Goal: Task Accomplishment & Management: Manage account settings

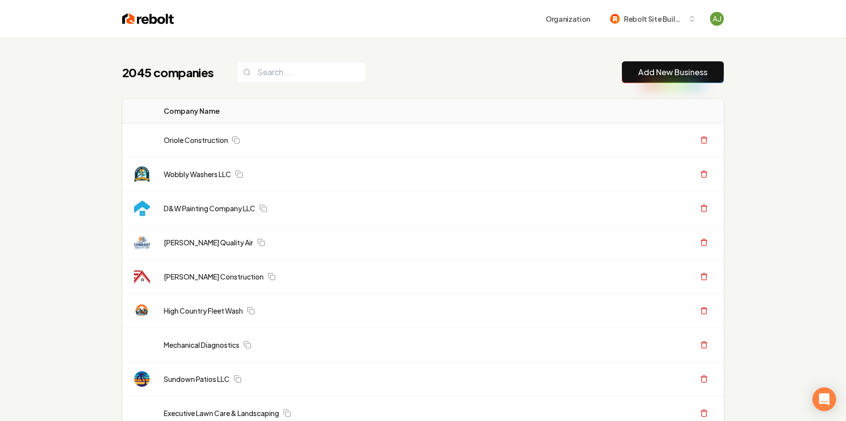
click at [280, 73] on input "search" at bounding box center [301, 72] width 129 height 21
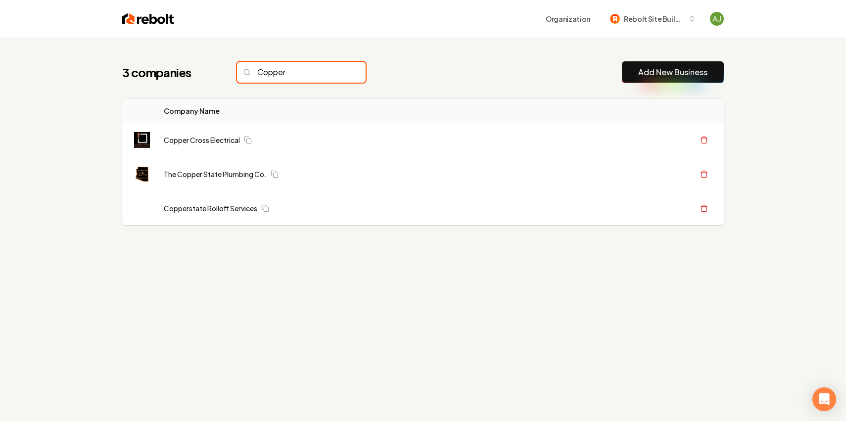
type input "Copper"
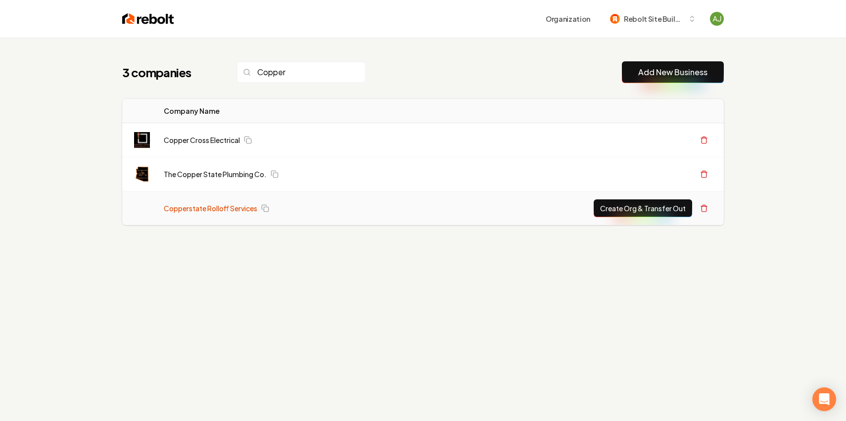
click at [206, 209] on link "Copperstate Rolloff Services" at bounding box center [211, 208] width 94 height 10
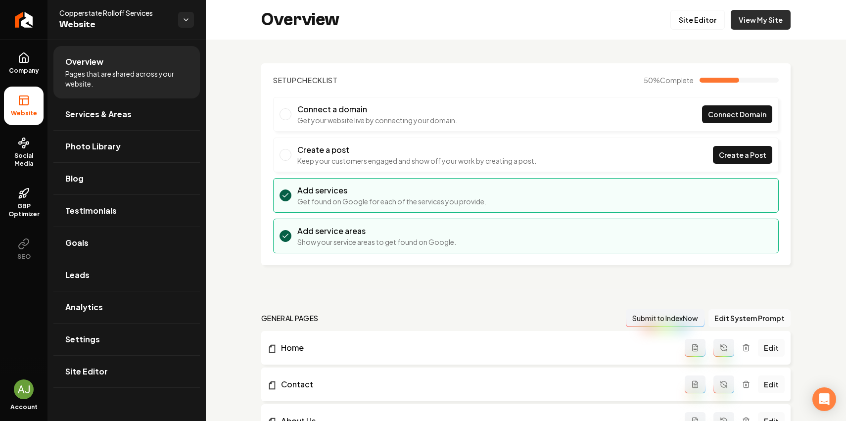
click at [777, 22] on link "View My Site" at bounding box center [761, 20] width 60 height 20
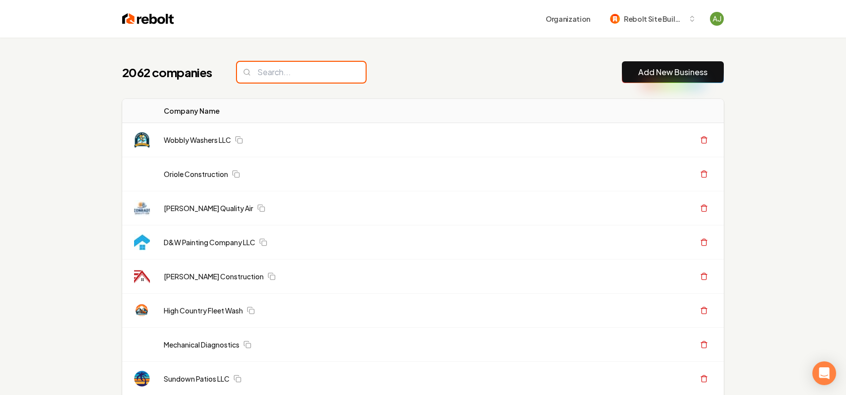
click at [273, 72] on input "search" at bounding box center [301, 72] width 129 height 21
click at [271, 72] on input "search" at bounding box center [301, 72] width 129 height 21
click at [256, 73] on input "search" at bounding box center [301, 72] width 129 height 21
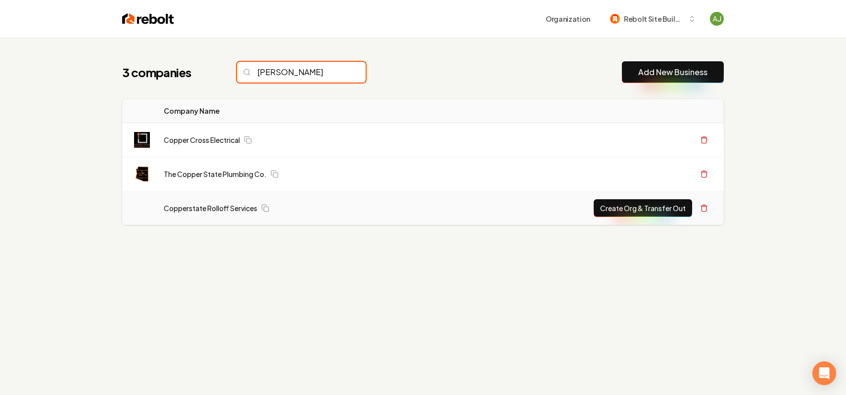
type input "copp"
click at [644, 205] on button "Create Org & Transfer Out" at bounding box center [643, 208] width 98 height 18
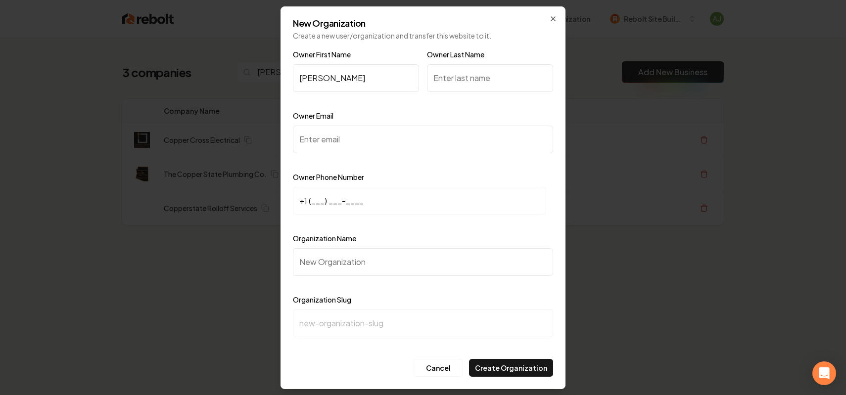
type input "Katrina"
click at [367, 142] on input "Owner Email" at bounding box center [423, 140] width 260 height 28
paste input "copperstaterolloffs@gmail.com"
type input "copperstaterolloffs@gmail.com"
click at [320, 197] on input "+1 (___) ___-____" at bounding box center [419, 201] width 253 height 28
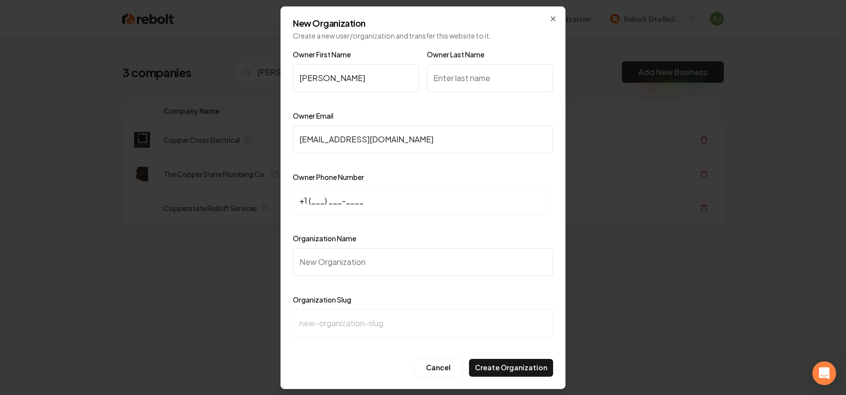
paste input "520) 633-2828"
type input "+1 (520) 633-2828"
click at [332, 279] on div "Organization Name" at bounding box center [423, 261] width 260 height 57
click at [346, 268] on input "Organization Name" at bounding box center [423, 262] width 260 height 28
paste input "Copperstate Rolloff Services"
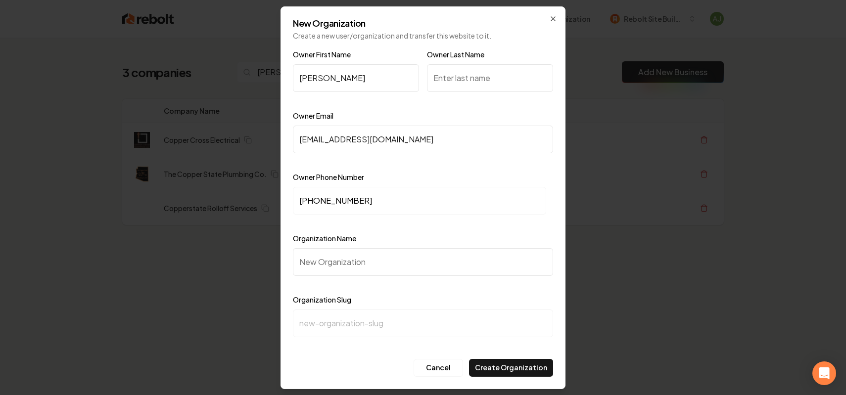
type input "Copperstate Rolloff Services"
type input "copperstate-rolloff-services"
type input "Copperstate Rolloff Services"
click at [466, 77] on input "Owner Last Name" at bounding box center [490, 78] width 126 height 28
type input "Martinez"
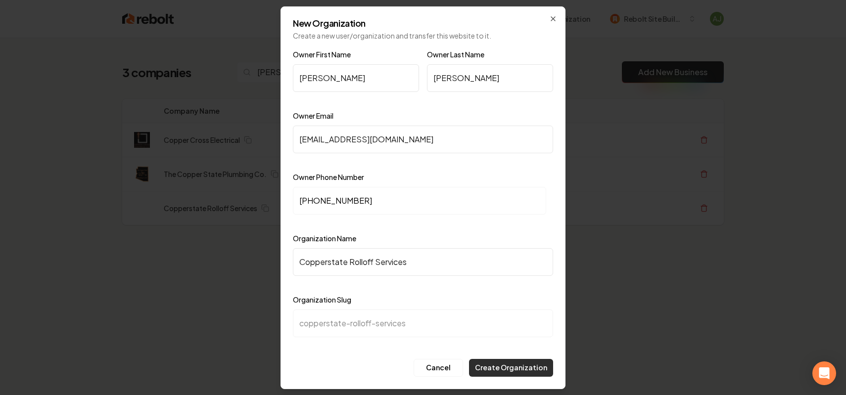
click at [516, 370] on button "Create Organization" at bounding box center [511, 368] width 84 height 18
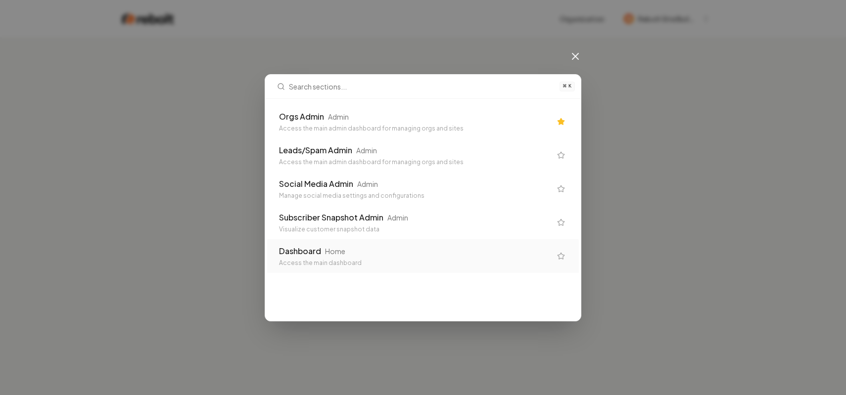
click at [323, 125] on div "Access the main admin dashboard for managing orgs and sites" at bounding box center [415, 129] width 272 height 8
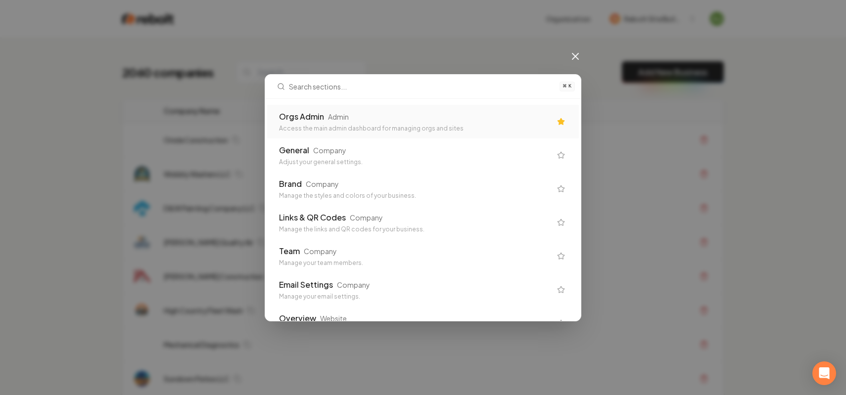
click at [308, 120] on div "Orgs Admin" at bounding box center [301, 117] width 45 height 12
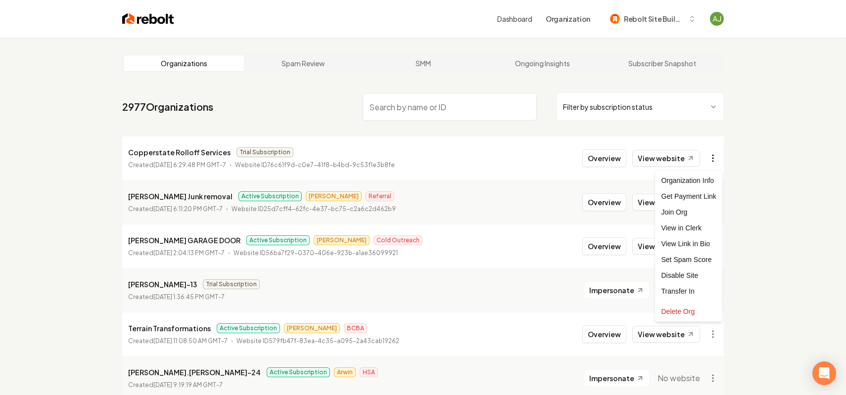
click at [712, 160] on html "Dashboard Organization Rebolt Site Builder Organizations Spam Review SMM Ongoin…" at bounding box center [423, 197] width 846 height 395
click at [684, 196] on div "Get Payment Link" at bounding box center [688, 196] width 63 height 16
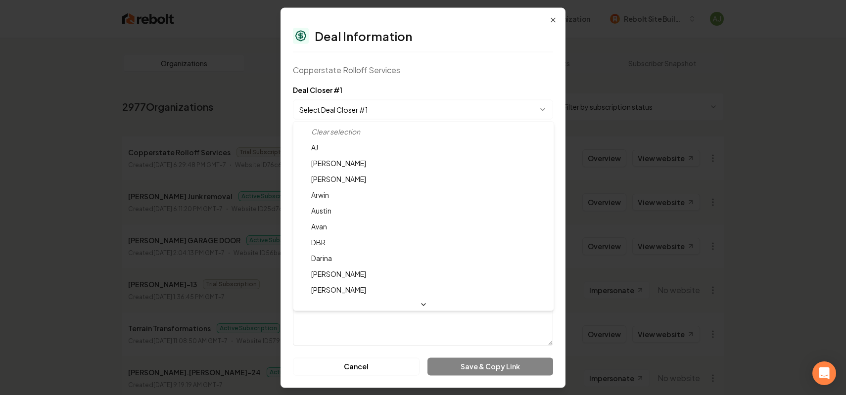
click at [315, 105] on body "Dashboard Organization Rebolt Site Builder Organizations Spam Review SMM Ongoin…" at bounding box center [423, 197] width 846 height 395
select select "**********"
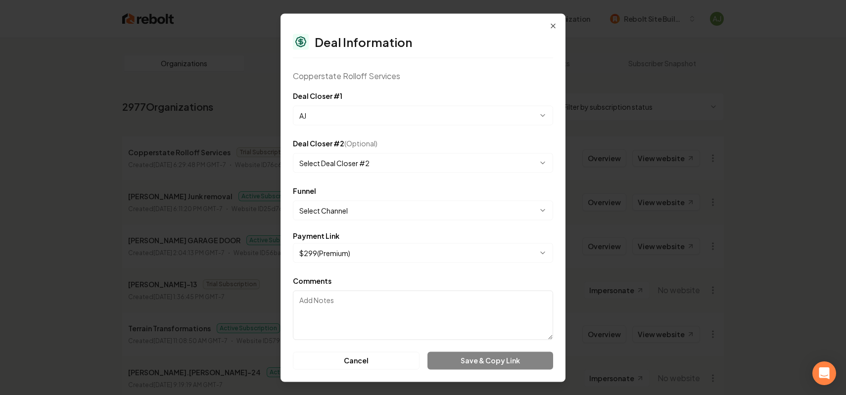
click at [352, 206] on body "Dashboard Organization Rebolt Site Builder Organizations Spam Review SMM Ongoin…" at bounding box center [423, 197] width 846 height 395
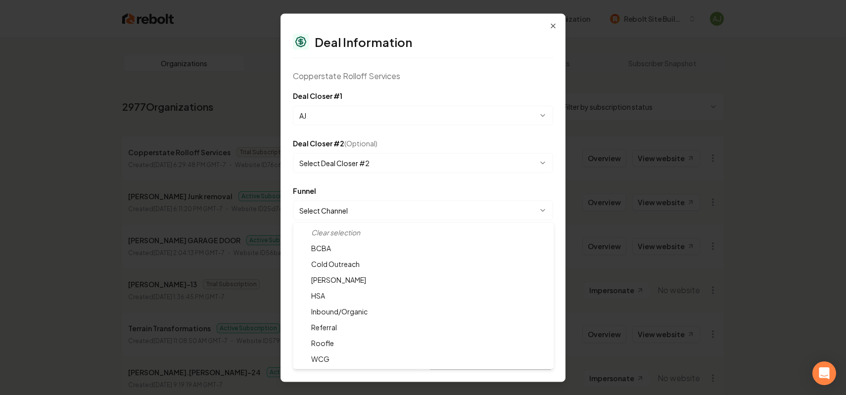
select select "**********"
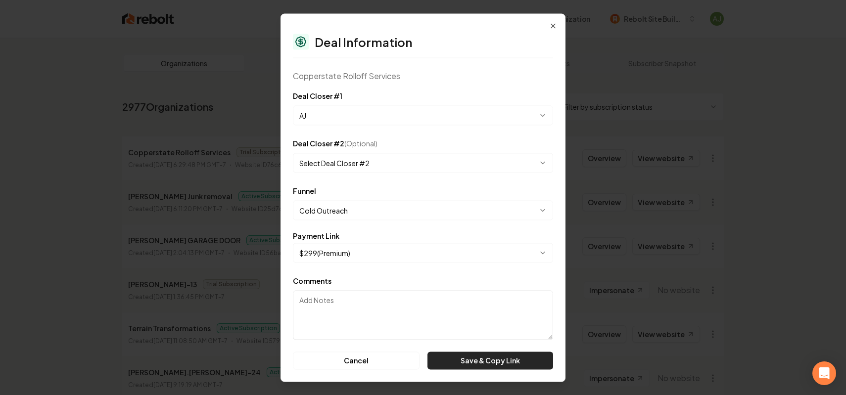
click at [488, 354] on button "Save & Copy Link" at bounding box center [490, 361] width 126 height 18
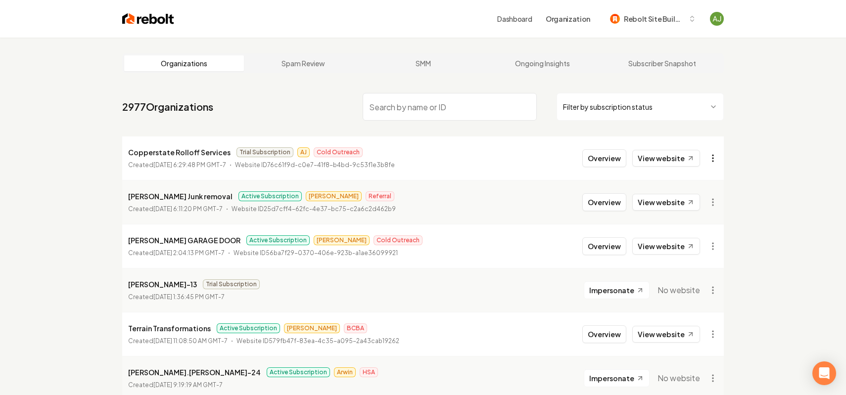
click at [714, 152] on html "Dashboard Organization Rebolt Site Builder Organizations Spam Review SMM Ongoin…" at bounding box center [423, 197] width 846 height 395
click at [686, 192] on div "Get Payment Link" at bounding box center [688, 196] width 63 height 16
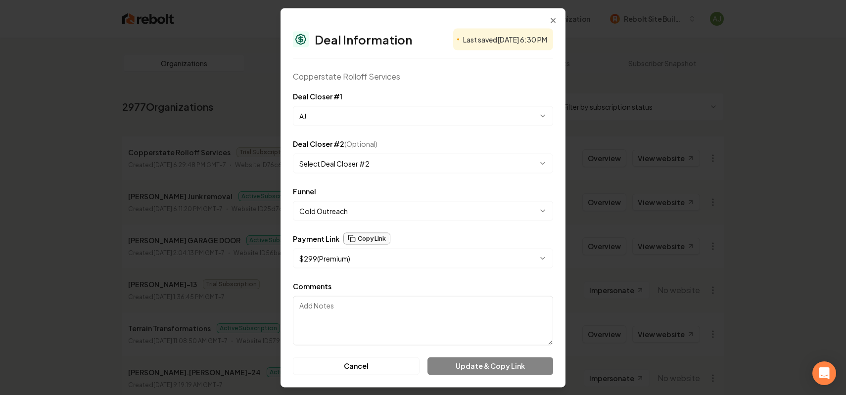
click at [372, 237] on button "Copy Link" at bounding box center [366, 239] width 47 height 12
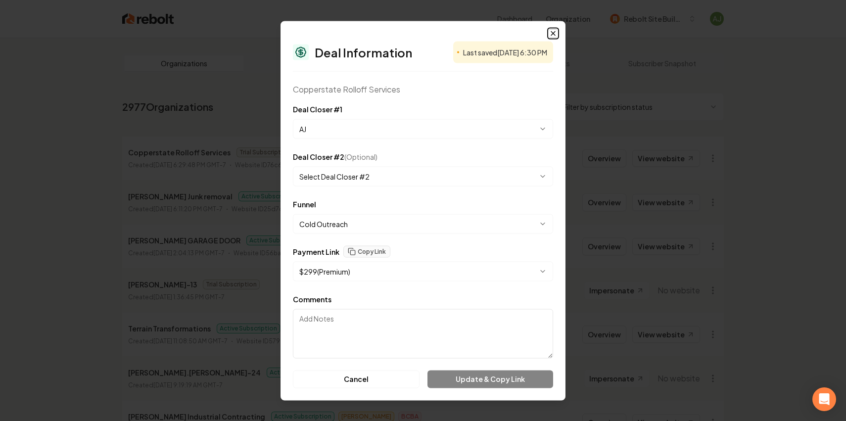
click at [553, 32] on icon "button" at bounding box center [553, 33] width 8 height 8
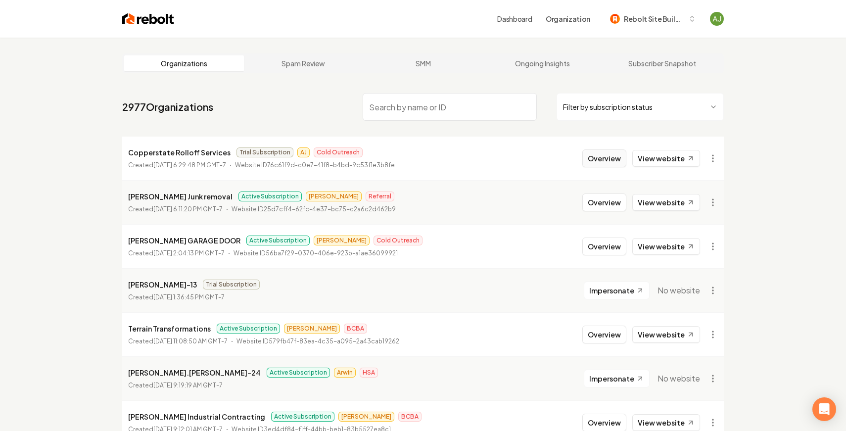
click at [613, 155] on button "Overview" at bounding box center [604, 158] width 44 height 18
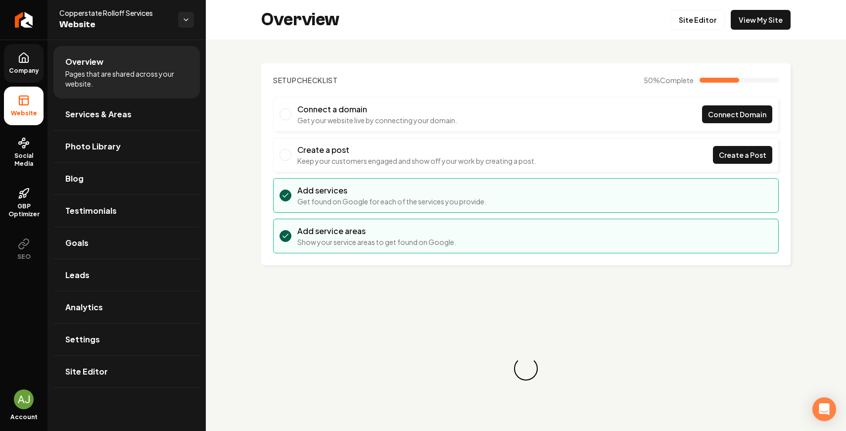
click at [15, 77] on link "Company" at bounding box center [24, 63] width 40 height 39
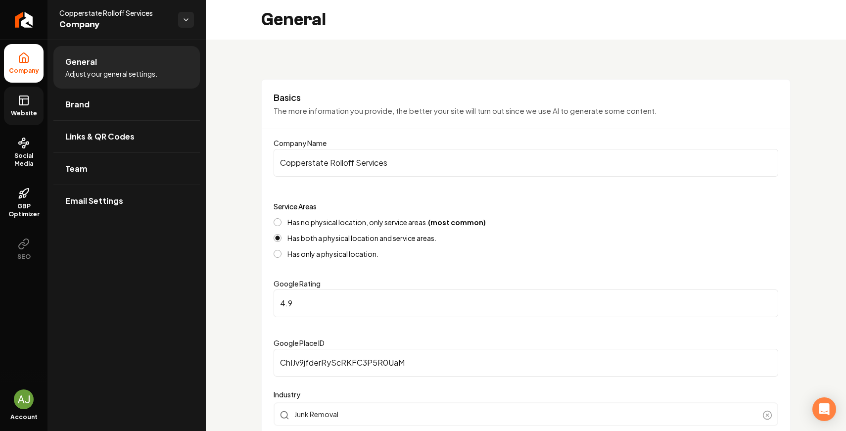
click at [17, 114] on span "Website" at bounding box center [24, 113] width 34 height 8
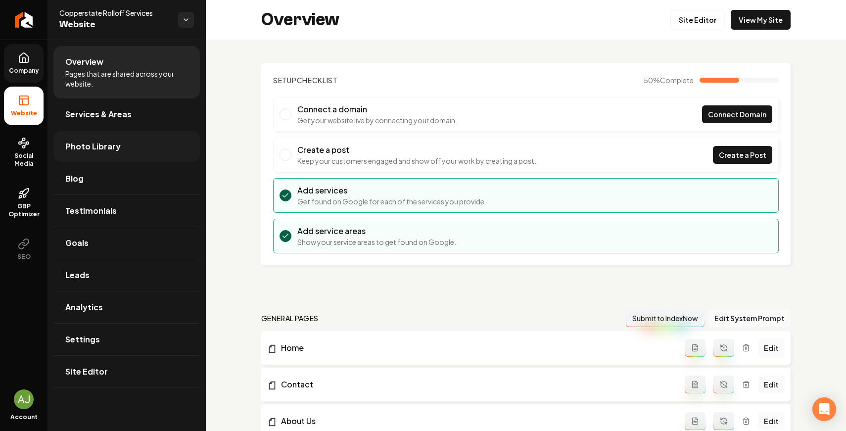
click at [101, 143] on span "Photo Library" at bounding box center [92, 147] width 55 height 12
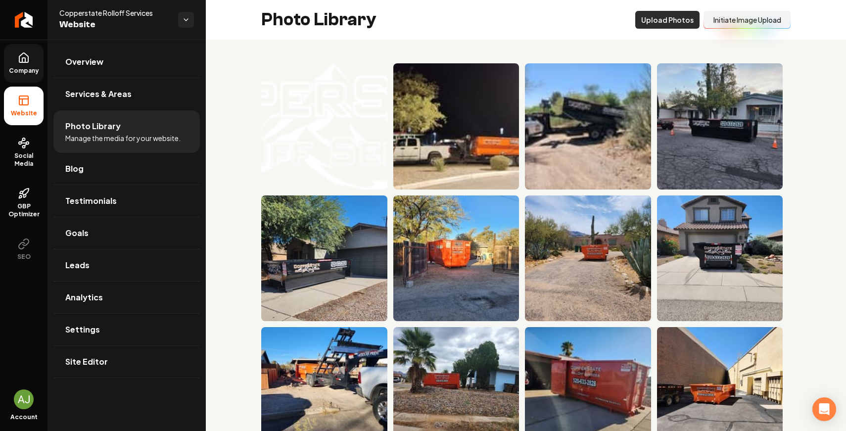
click at [665, 22] on button "Upload Photos" at bounding box center [667, 20] width 64 height 18
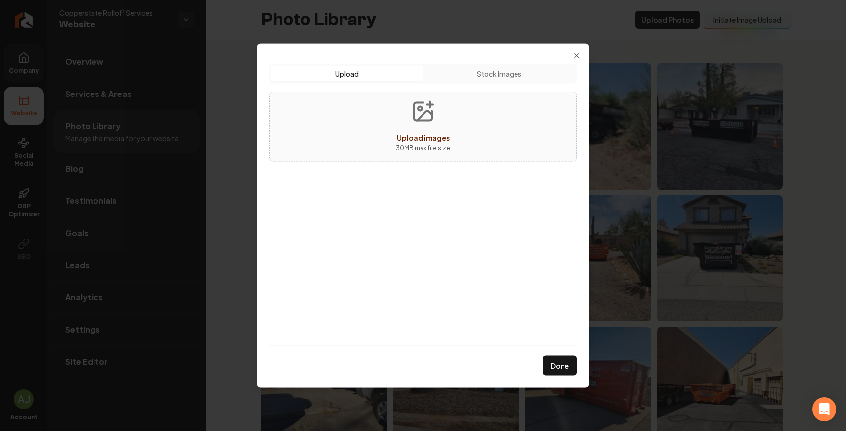
click at [584, 50] on div "Upload Upload Stock Images Upload images 30 MB max file size Done Close" at bounding box center [423, 215] width 332 height 345
click at [579, 50] on div "Upload Upload Stock Images Upload images 30 MB max file size Done Close" at bounding box center [423, 215] width 332 height 345
click at [576, 50] on div "Upload Upload Stock Images Upload images 30 MB max file size Done Close" at bounding box center [423, 215] width 332 height 345
click at [579, 50] on div "Upload Upload Stock Images Upload images 30 MB max file size Done Close" at bounding box center [423, 215] width 332 height 345
click at [572, 55] on div "Upload Upload Stock Images Upload images 30 MB max file size Done Close" at bounding box center [423, 215] width 332 height 345
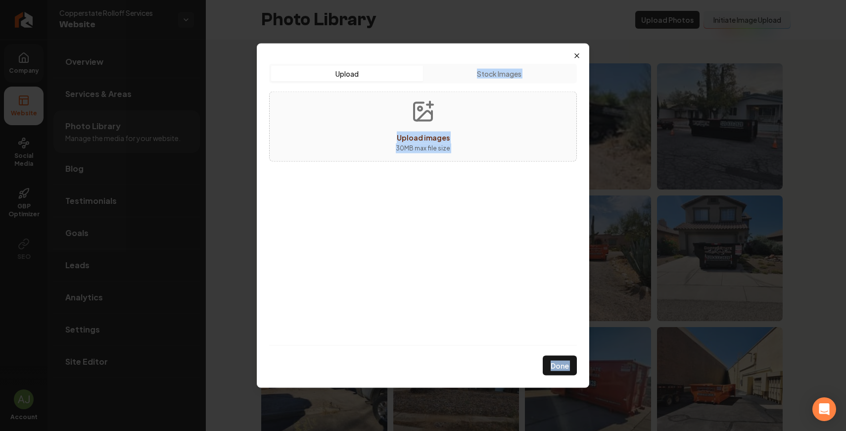
click at [580, 56] on div "Upload Upload Stock Images Upload images 30 MB max file size Done Close" at bounding box center [423, 215] width 332 height 345
click at [574, 56] on icon "button" at bounding box center [577, 55] width 8 height 8
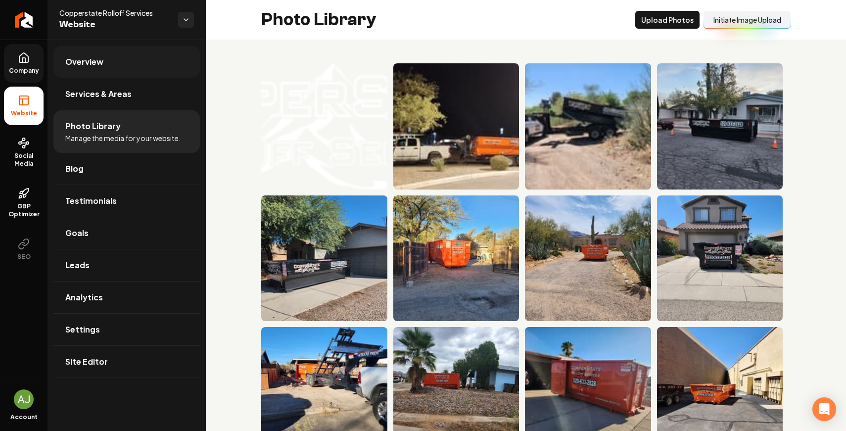
click at [96, 68] on link "Overview" at bounding box center [126, 62] width 146 height 32
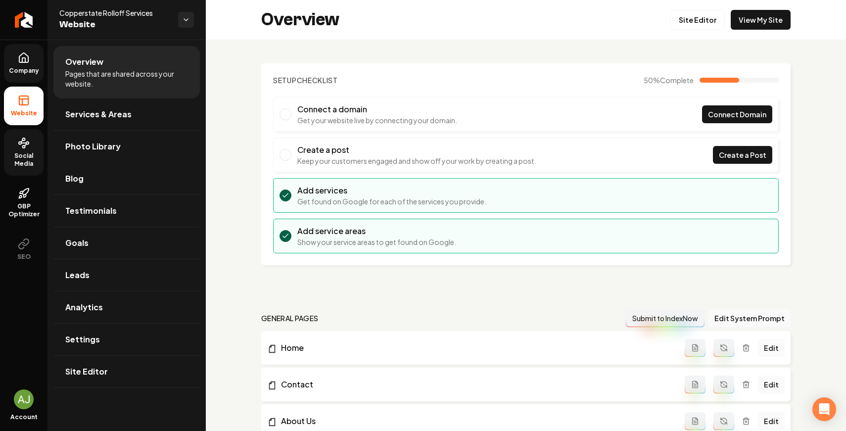
click at [29, 155] on span "Social Media" at bounding box center [24, 160] width 40 height 16
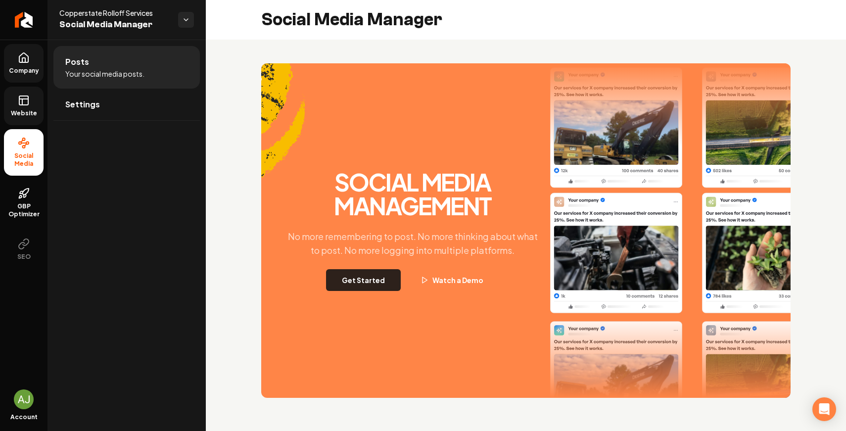
click at [388, 286] on button "Get Started" at bounding box center [363, 280] width 75 height 22
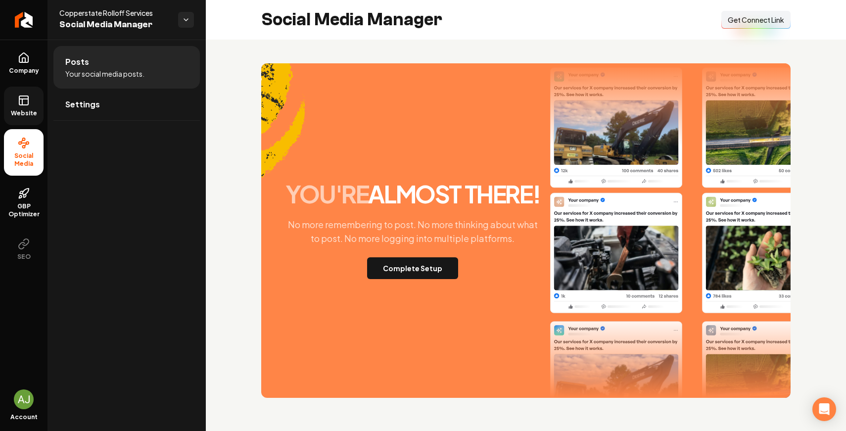
click at [18, 97] on icon at bounding box center [24, 100] width 12 height 12
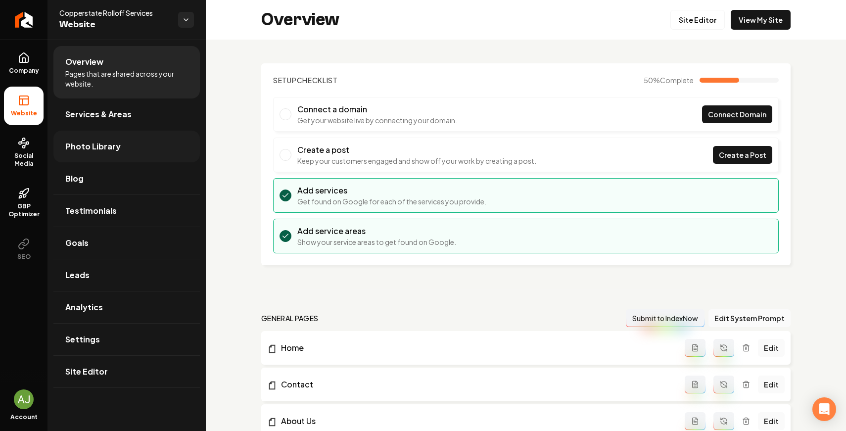
click at [74, 140] on link "Photo Library" at bounding box center [126, 147] width 146 height 32
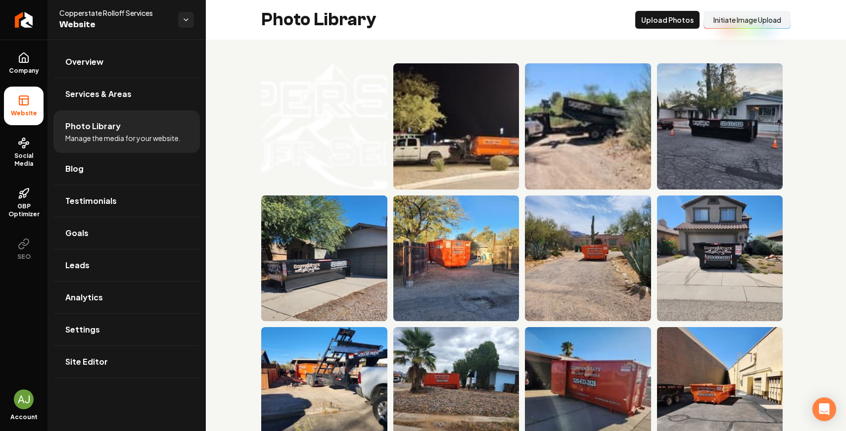
click at [29, 100] on icon at bounding box center [24, 100] width 12 height 12
click at [773, 11] on button "Initiate Image Upload" at bounding box center [746, 20] width 87 height 18
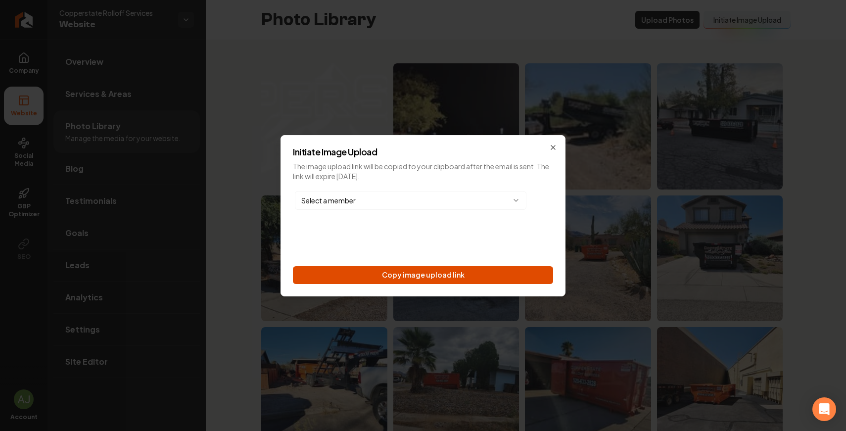
click at [390, 275] on button "Copy image upload link" at bounding box center [423, 275] width 260 height 18
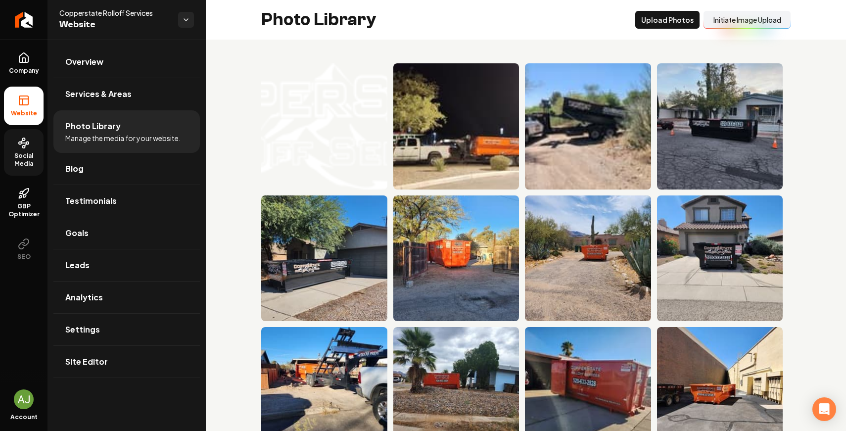
click at [19, 149] on link "Social Media" at bounding box center [24, 152] width 40 height 47
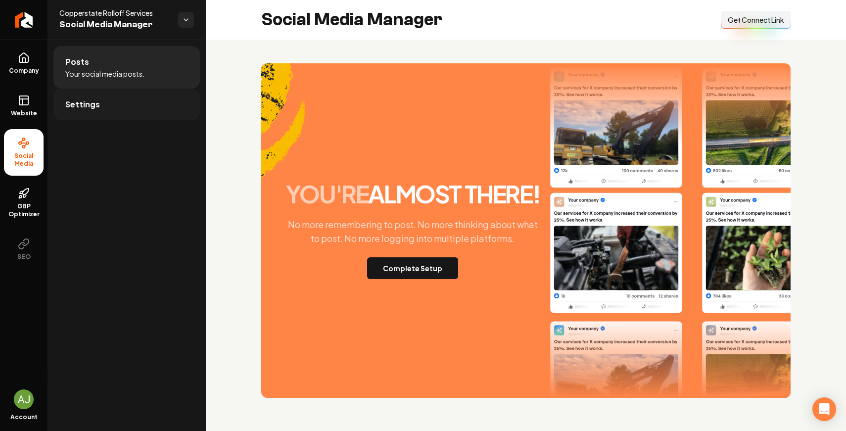
click at [104, 96] on link "Settings" at bounding box center [126, 105] width 146 height 32
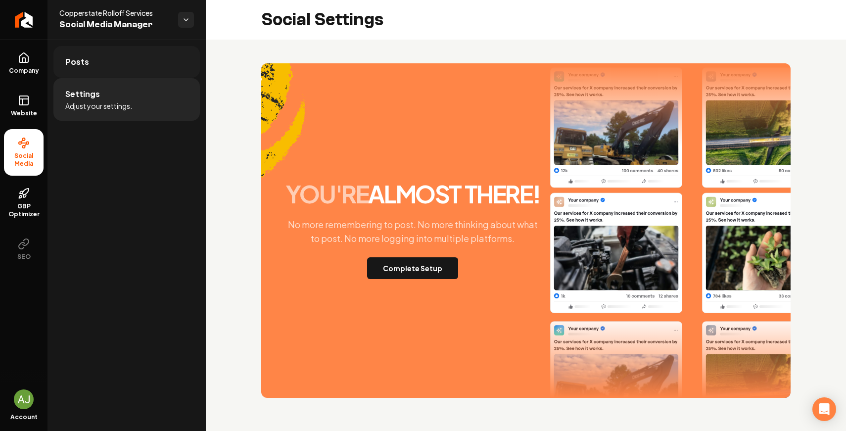
click at [106, 74] on link "Posts" at bounding box center [126, 62] width 146 height 32
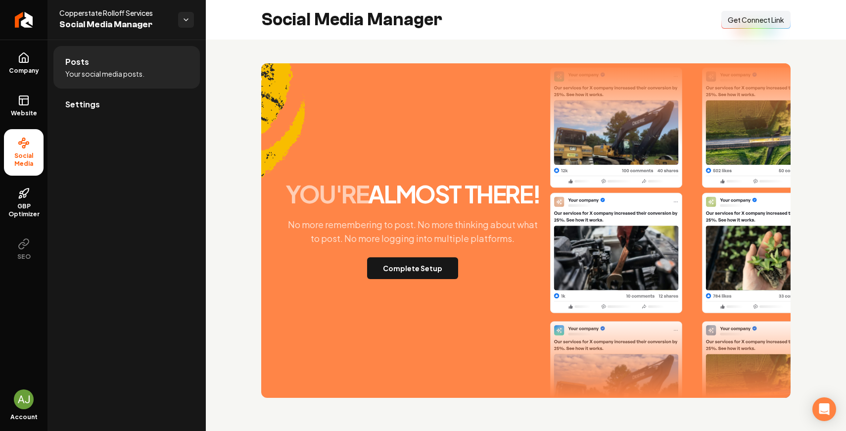
click at [760, 25] on button "Connect Link Get Connect Link" at bounding box center [755, 20] width 69 height 18
click at [19, 110] on span "Website" at bounding box center [24, 113] width 34 height 8
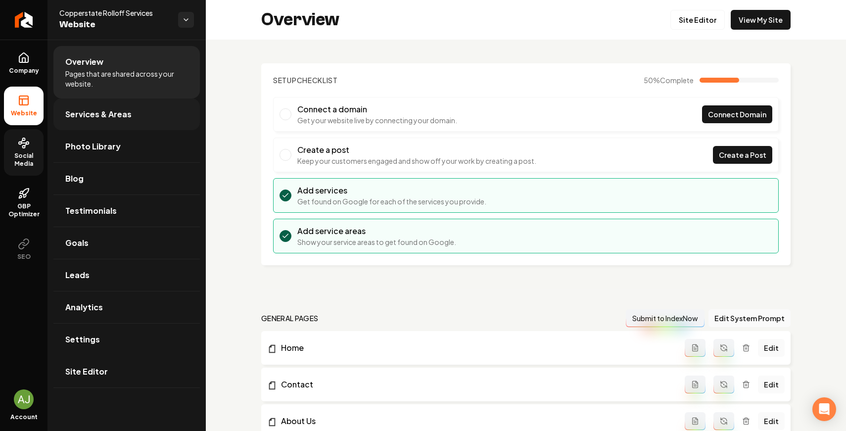
click at [106, 114] on span "Services & Areas" at bounding box center [98, 114] width 66 height 12
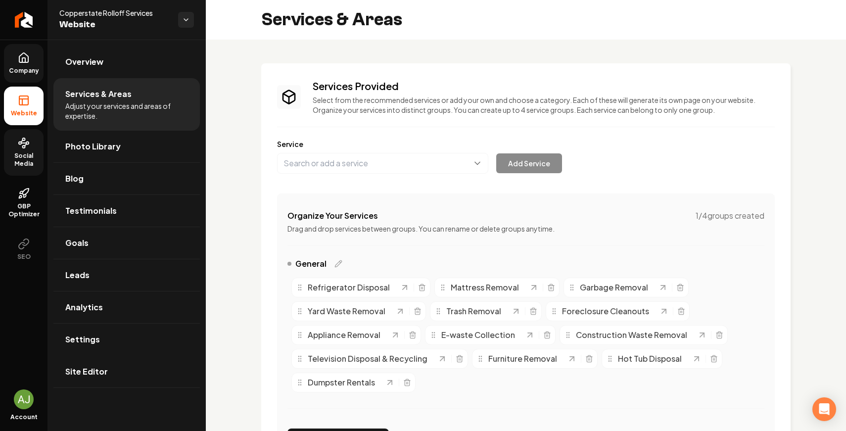
click at [26, 69] on span "Company" at bounding box center [24, 71] width 38 height 8
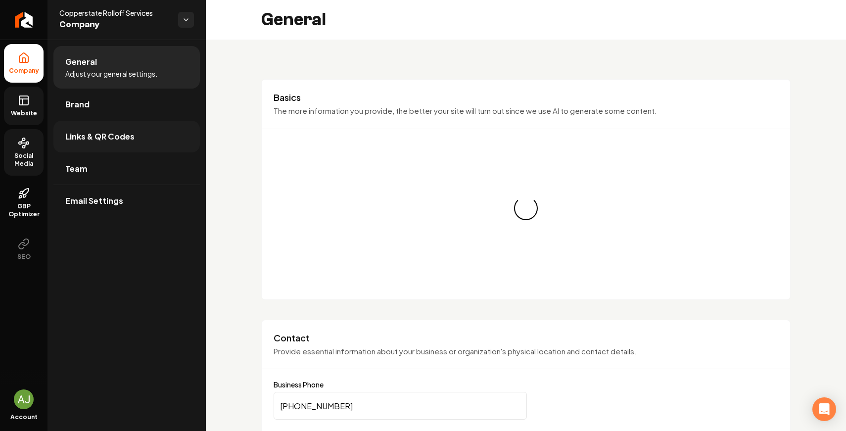
click at [78, 135] on span "Links & QR Codes" at bounding box center [99, 137] width 69 height 12
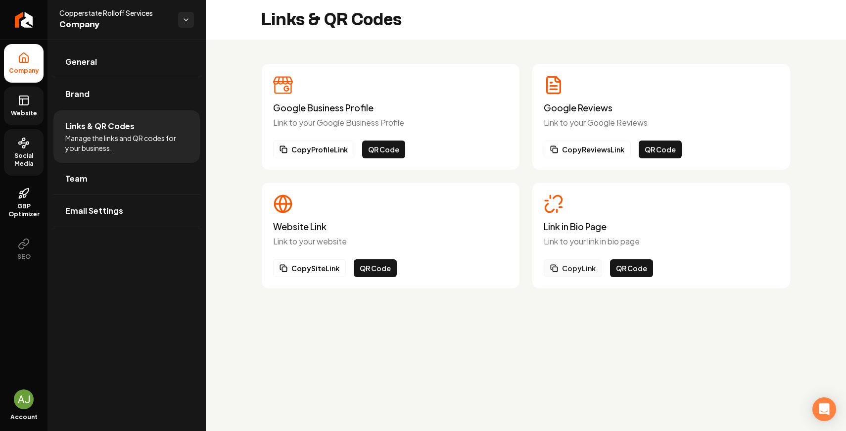
click at [582, 269] on button "Copy Link" at bounding box center [573, 268] width 58 height 18
click at [619, 269] on button "QR Code" at bounding box center [631, 268] width 43 height 18
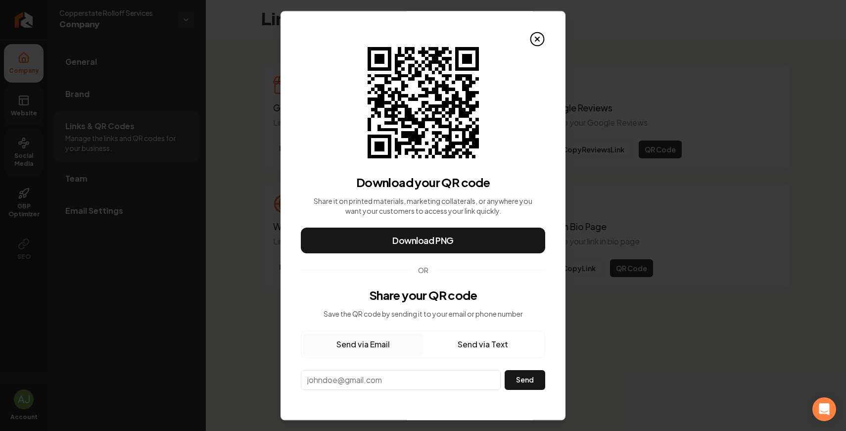
click at [417, 381] on input "email" at bounding box center [401, 380] width 200 height 20
paste input "copperstaterolloffs@gmail.com"
type input "copperstaterolloffs@gmail.com"
click at [513, 379] on button "Send" at bounding box center [525, 380] width 41 height 20
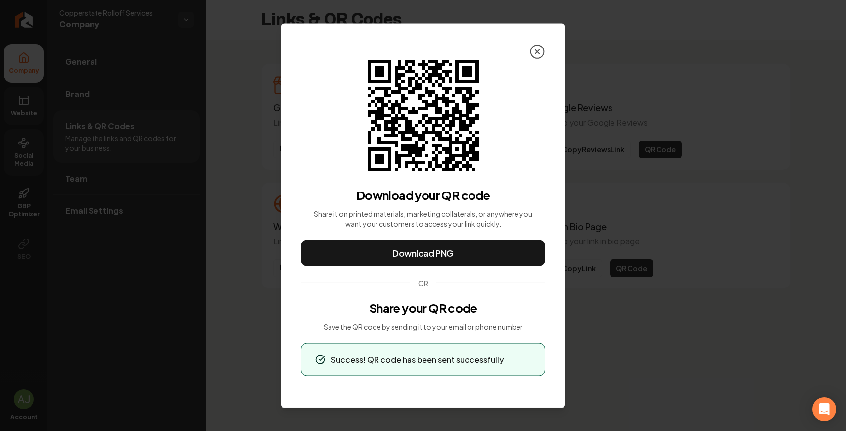
click at [538, 51] on icon at bounding box center [537, 52] width 16 height 16
